Goal: Information Seeking & Learning: Learn about a topic

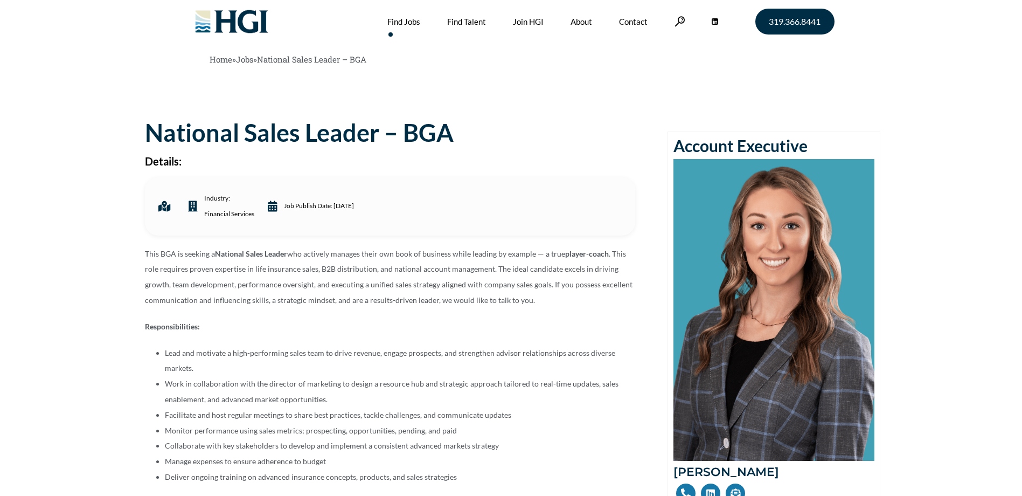
click at [408, 19] on link "Find Jobs" at bounding box center [403, 21] width 33 height 43
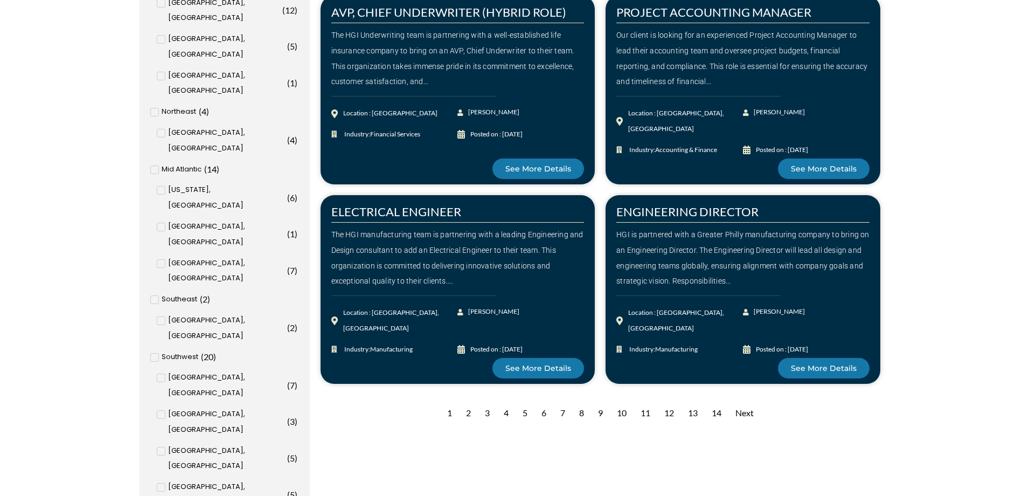
scroll to position [1024, 0]
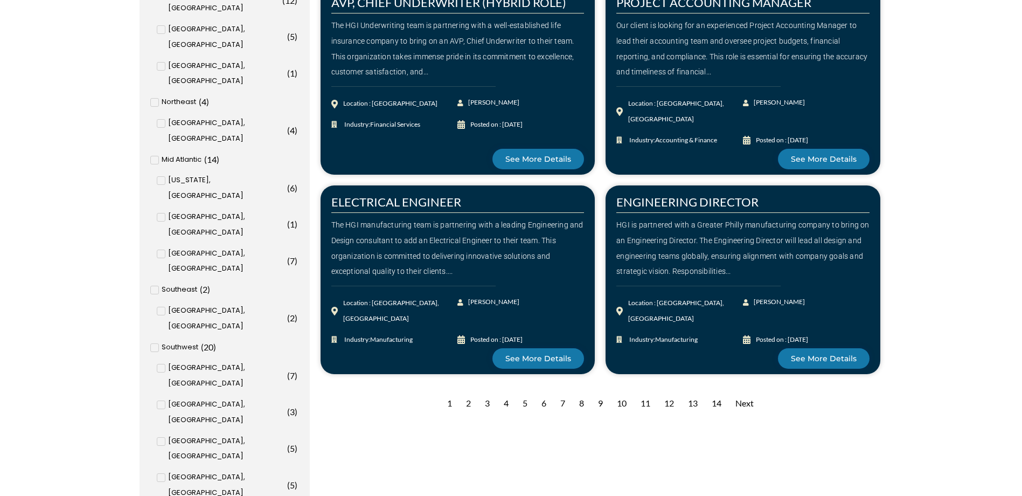
click at [471, 404] on div "2" at bounding box center [469, 403] width 16 height 26
click at [467, 401] on div "2" at bounding box center [469, 403] width 16 height 26
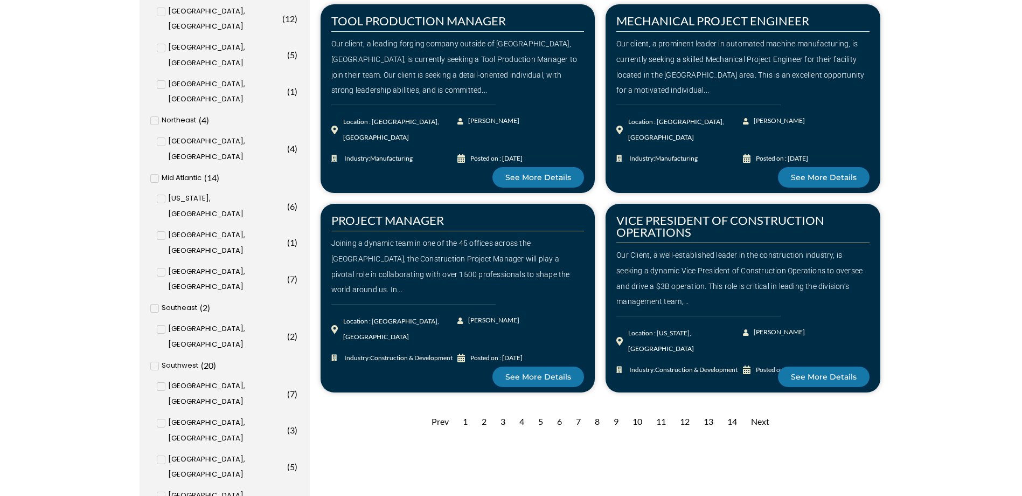
scroll to position [1024, 0]
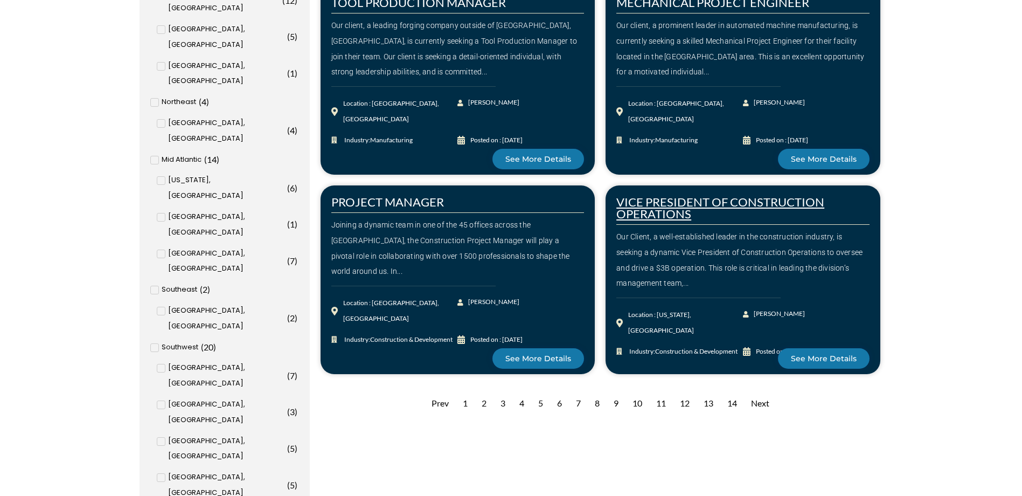
click at [662, 213] on link "VICE PRESIDENT OF CONSTRUCTION OPERATIONS" at bounding box center [720, 208] width 208 height 26
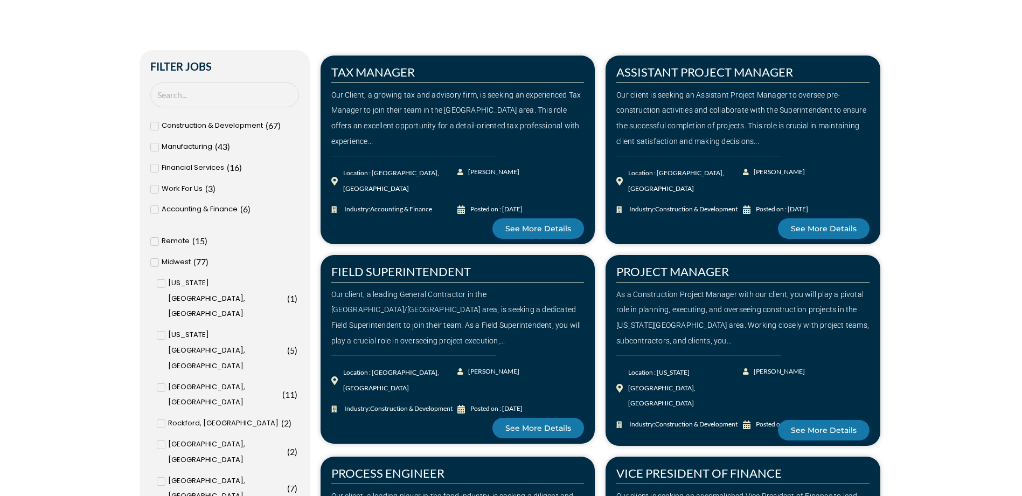
scroll to position [323, 0]
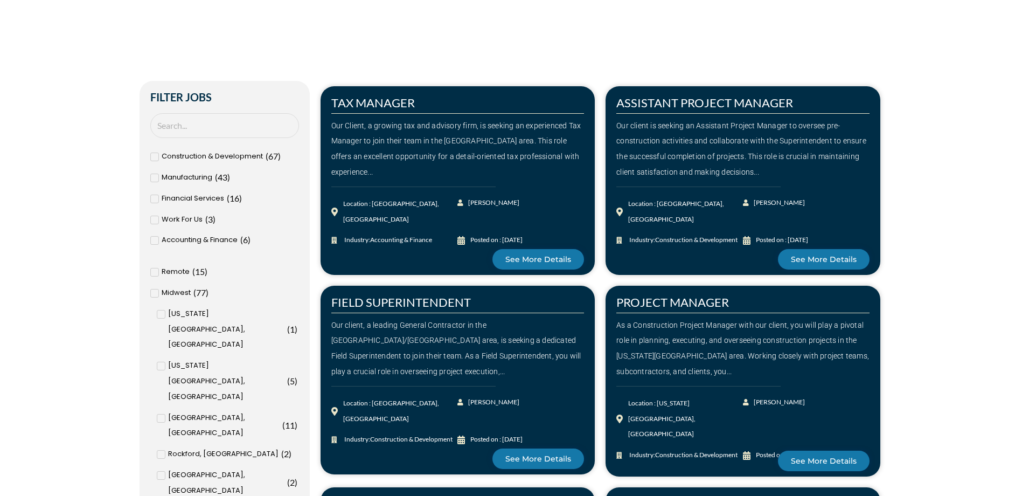
click at [153, 269] on icon at bounding box center [155, 272] width 4 height 6
click at [0, 0] on input "Remote ( 15 )" at bounding box center [0, 0] width 0 height 0
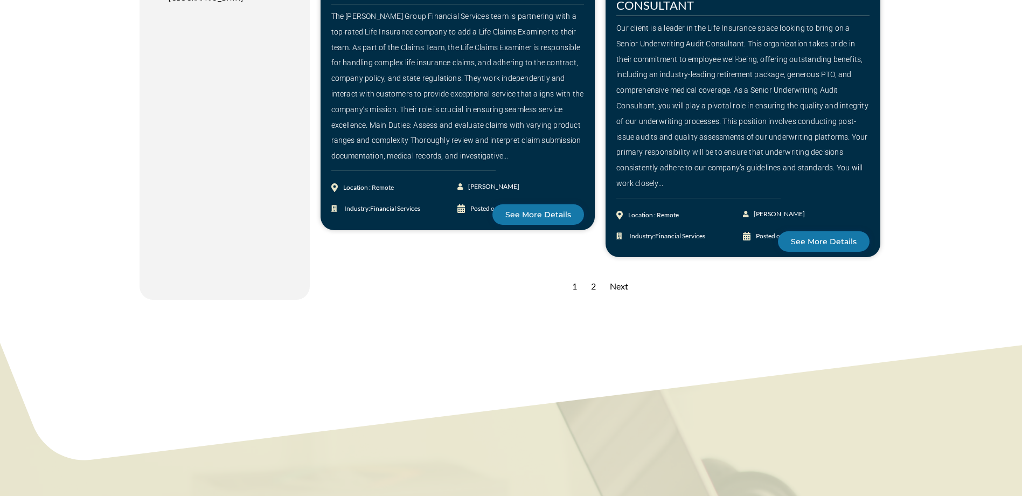
scroll to position [1671, 0]
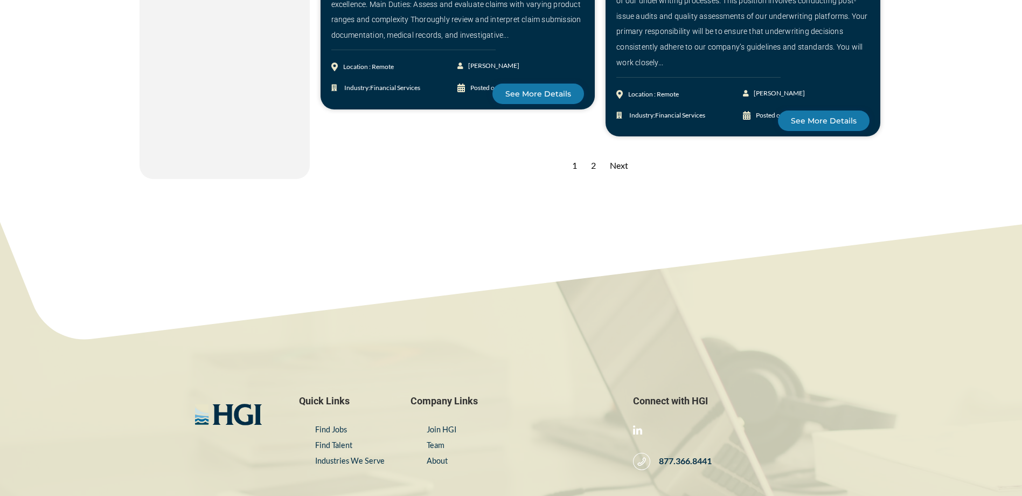
click at [619, 167] on div "Next" at bounding box center [619, 166] width 29 height 26
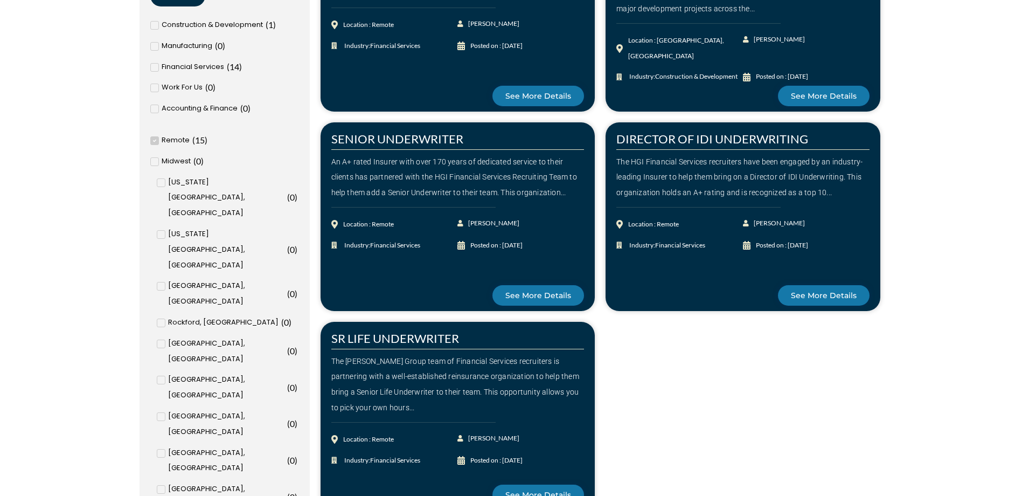
scroll to position [323, 0]
